Goal: Information Seeking & Learning: Learn about a topic

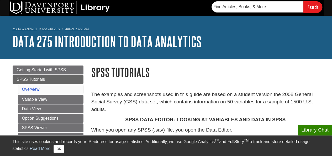
click at [200, 69] on h1 "SPSS Tutorials" at bounding box center [205, 71] width 228 height 13
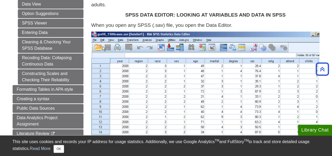
scroll to position [105, 0]
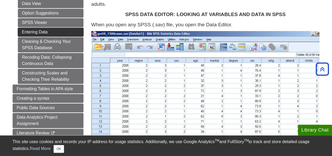
click at [28, 31] on link "Entering Data" at bounding box center [51, 32] width 66 height 9
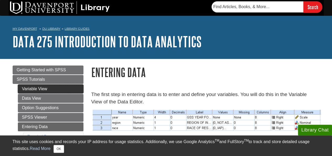
click at [35, 91] on link "Variable View" at bounding box center [51, 88] width 66 height 9
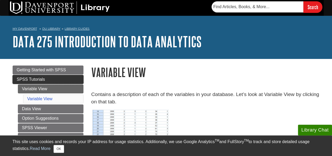
click at [32, 80] on span "SPSS Tutorials" at bounding box center [31, 79] width 28 height 4
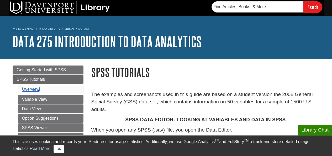
click at [33, 90] on link "Overview" at bounding box center [31, 89] width 18 height 4
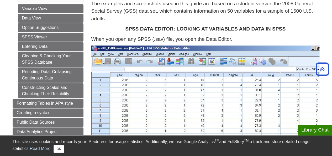
click at [289, 41] on p "When you open any SPSS (.sav) file, you open the Data Editor." at bounding box center [205, 39] width 228 height 8
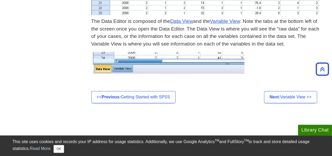
scroll to position [280, 0]
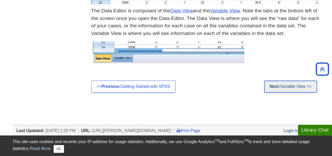
click at [307, 86] on link "Next: Variable View >>" at bounding box center [290, 86] width 53 height 12
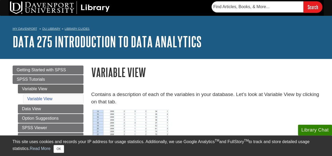
click at [304, 44] on h1 "DATA 275 Introduction to Data Analytics" at bounding box center [166, 42] width 307 height 16
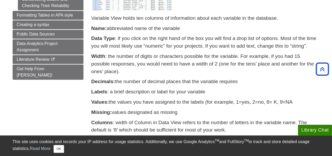
scroll to position [189, 0]
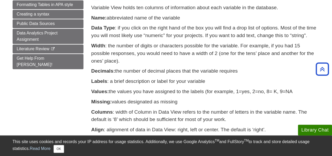
click at [260, 14] on p "Name: abbreviated name of the variable" at bounding box center [205, 18] width 228 height 8
click at [315, 41] on div "Variable View holds ten columns of information about each variable in the datab…" at bounding box center [205, 83] width 228 height 158
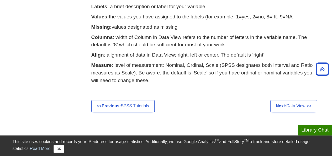
scroll to position [273, 0]
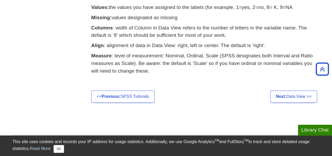
click at [292, 101] on link "Next: Data View >>" at bounding box center [293, 96] width 47 height 12
click at [297, 97] on link "Next: Data View >>" at bounding box center [293, 96] width 47 height 12
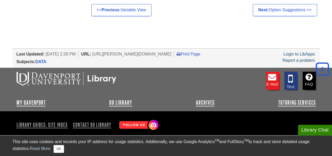
scroll to position [433, 0]
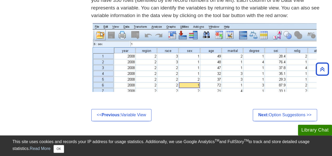
scroll to position [332, 0]
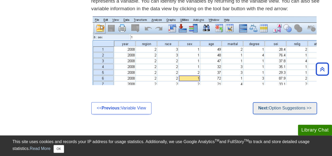
click at [296, 107] on link "Next: Option Suggestions >>" at bounding box center [285, 108] width 64 height 12
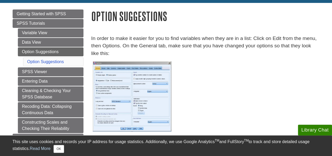
scroll to position [77, 0]
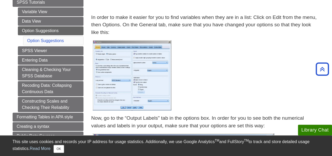
click at [185, 18] on p "In order to make it easier for you to find variables when they are in a list: C…" at bounding box center [205, 25] width 228 height 23
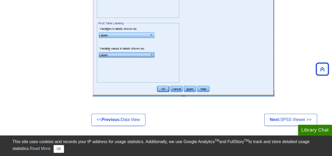
scroll to position [277, 0]
click at [305, 40] on p at bounding box center [205, 14] width 228 height 165
click at [299, 38] on p at bounding box center [205, 14] width 228 height 165
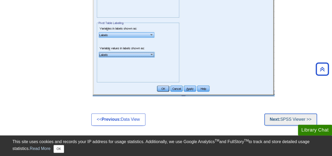
click at [293, 121] on link "Next: SPSS Viewer >>" at bounding box center [290, 119] width 53 height 12
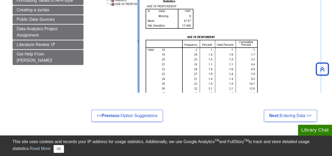
scroll to position [242, 0]
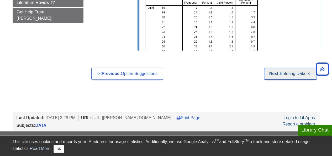
click at [293, 74] on link "Next: Entering Data >>" at bounding box center [290, 73] width 53 height 12
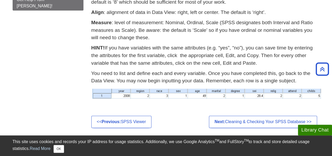
scroll to position [252, 0]
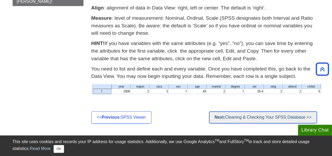
click at [305, 118] on link "Next: Cleaning & Checking Your SPSS Database >>" at bounding box center [263, 117] width 108 height 12
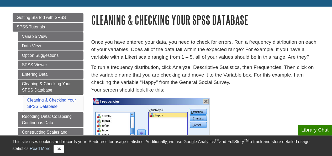
scroll to position [53, 0]
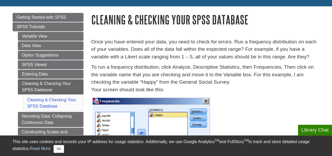
click at [247, 102] on p at bounding box center [205, 135] width 228 height 78
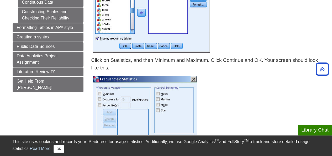
scroll to position [179, 0]
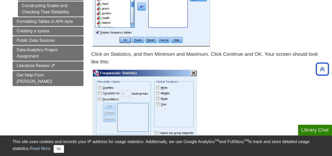
click at [247, 67] on div "Click on Statistics, and then Minimum and Maximum. Click Continue and OK. Your …" at bounding box center [205, 59] width 228 height 18
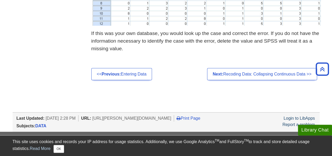
scroll to position [745, 0]
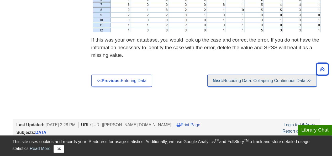
click at [299, 79] on link "Next: Recoding Data: Collapsing Continuous Data >>" at bounding box center [262, 81] width 110 height 12
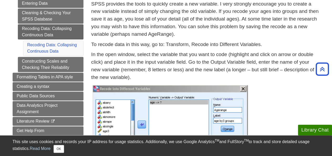
scroll to position [123, 0]
click at [198, 25] on p "SPSS provides the tools to quickly create a new variable. I very strongly encou…" at bounding box center [205, 19] width 228 height 38
click at [245, 14] on p "SPSS provides the tools to quickly create a new variable. I very strongly encou…" at bounding box center [205, 19] width 228 height 38
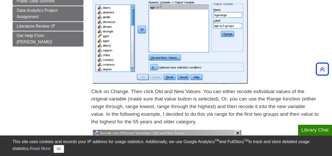
scroll to position [228, 0]
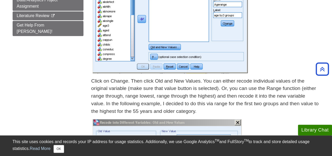
click at [272, 21] on p at bounding box center [205, 26] width 228 height 96
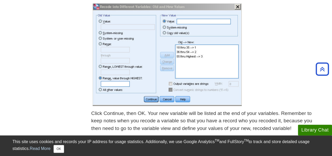
scroll to position [355, 0]
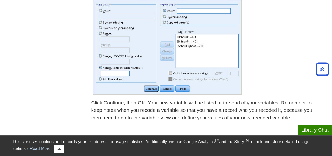
click at [263, 20] on p at bounding box center [205, 44] width 228 height 105
click at [265, 14] on p at bounding box center [205, 44] width 228 height 105
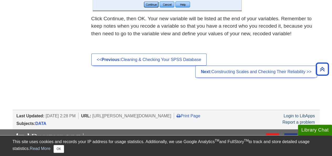
scroll to position [449, 0]
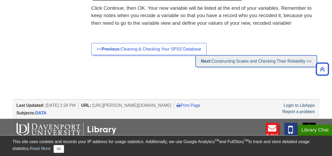
click at [281, 63] on link "Next: Constructing Scales and Checking Their Reliability >>" at bounding box center [256, 61] width 122 height 12
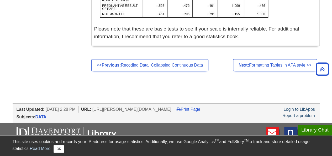
scroll to position [827, 0]
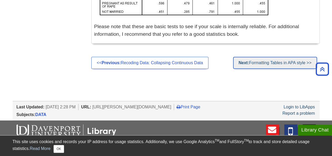
click at [269, 63] on link "Next: Formatting Tables in APA style >>" at bounding box center [275, 63] width 84 height 12
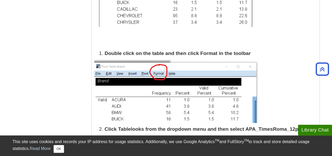
scroll to position [326, 0]
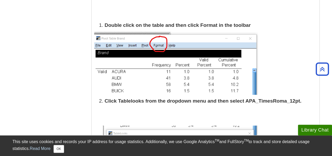
click at [284, 41] on p at bounding box center [205, 63] width 223 height 63
click at [284, 65] on p at bounding box center [205, 63] width 223 height 63
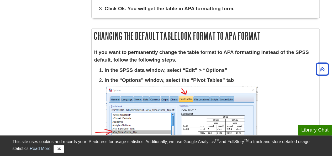
scroll to position [560, 0]
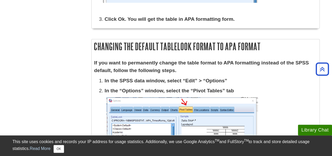
click at [318, 87] on div "If you want to permanently change the table format to APA formatting instead of…" at bounding box center [206, 153] width 228 height 194
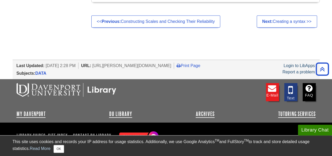
scroll to position [823, 0]
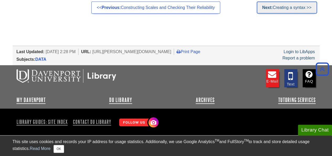
click at [292, 10] on link "Next: Creating a syntax >>" at bounding box center [287, 8] width 60 height 12
click at [287, 10] on link "Next: Creating a syntax >>" at bounding box center [287, 8] width 60 height 12
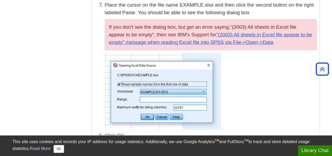
scroll to position [738, 0]
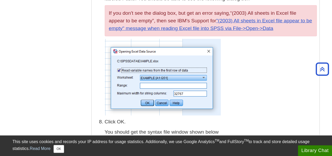
click at [279, 96] on p at bounding box center [211, 77] width 212 height 76
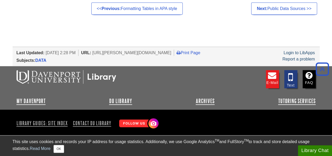
scroll to position [1540, 0]
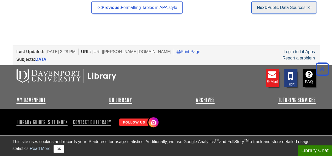
click at [285, 6] on link "Next: Public Data Sources >>" at bounding box center [284, 8] width 66 height 12
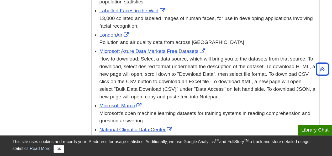
scroll to position [658, 0]
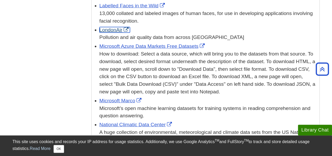
click at [112, 27] on link "LondonAir" at bounding box center [115, 30] width 30 height 6
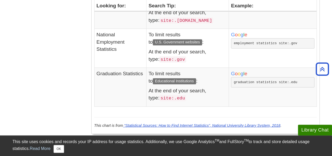
scroll to position [1612, 0]
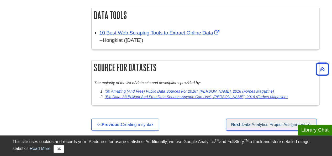
click at [279, 118] on link "Next: Data Analytics Project Assignment >>" at bounding box center [271, 124] width 91 height 12
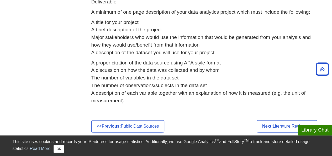
scroll to position [336, 0]
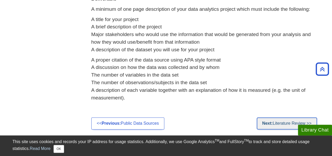
click at [289, 123] on link "Next: Literature Review >>" at bounding box center [287, 123] width 60 height 12
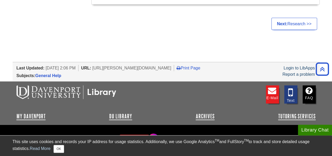
scroll to position [548, 0]
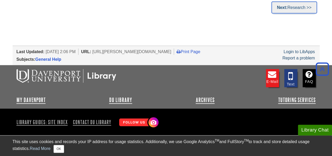
click at [299, 7] on link "Next: Research >>" at bounding box center [295, 8] width 46 height 12
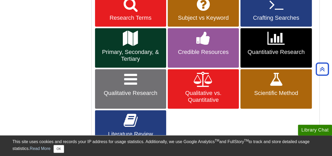
scroll to position [235, 0]
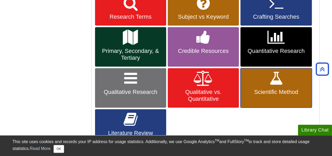
click at [261, 84] on link "Scientific Method" at bounding box center [276, 87] width 71 height 39
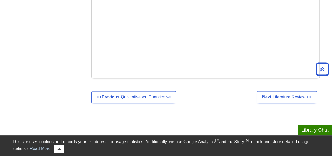
scroll to position [331, 0]
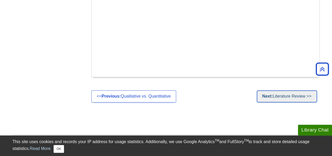
click at [294, 97] on link "Next: Literature Review >>" at bounding box center [287, 96] width 60 height 12
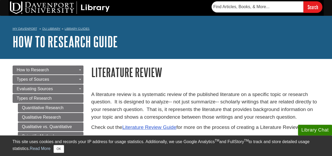
click at [262, 103] on p "A literature review is a systematic review of the published literature on a spe…" at bounding box center [205, 106] width 228 height 30
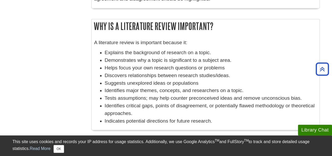
scroll to position [230, 0]
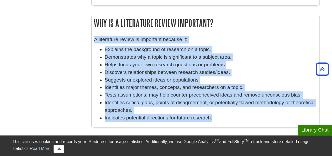
drag, startPoint x: 93, startPoint y: 40, endPoint x: 217, endPoint y: 118, distance: 146.3
click at [217, 118] on div "A literature review is important because it: Explains the background of researc…" at bounding box center [206, 80] width 228 height 94
copy div "A literature review is important because it: Explains the background of researc…"
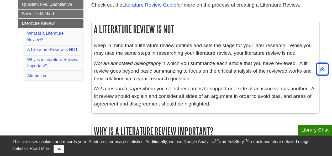
scroll to position [123, 0]
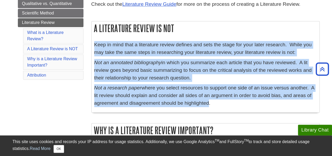
drag, startPoint x: 94, startPoint y: 44, endPoint x: 209, endPoint y: 105, distance: 130.2
click at [209, 105] on div "Keep in mind that a literature review defines and sets the stage for your later…" at bounding box center [205, 75] width 223 height 68
copy div "Keep in mind that a literature review defines and sets the stage for your later…"
